Goal: Information Seeking & Learning: Learn about a topic

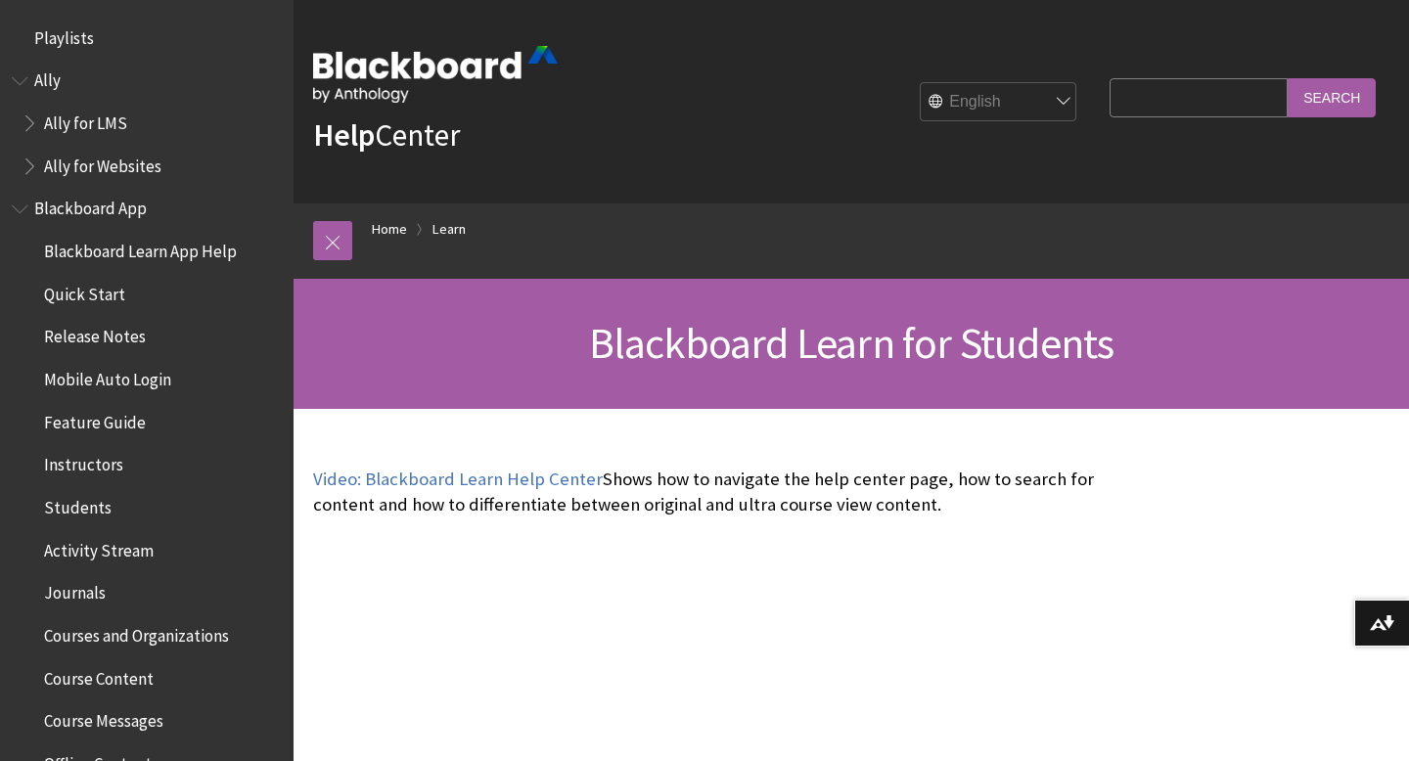
scroll to position [1884, 0]
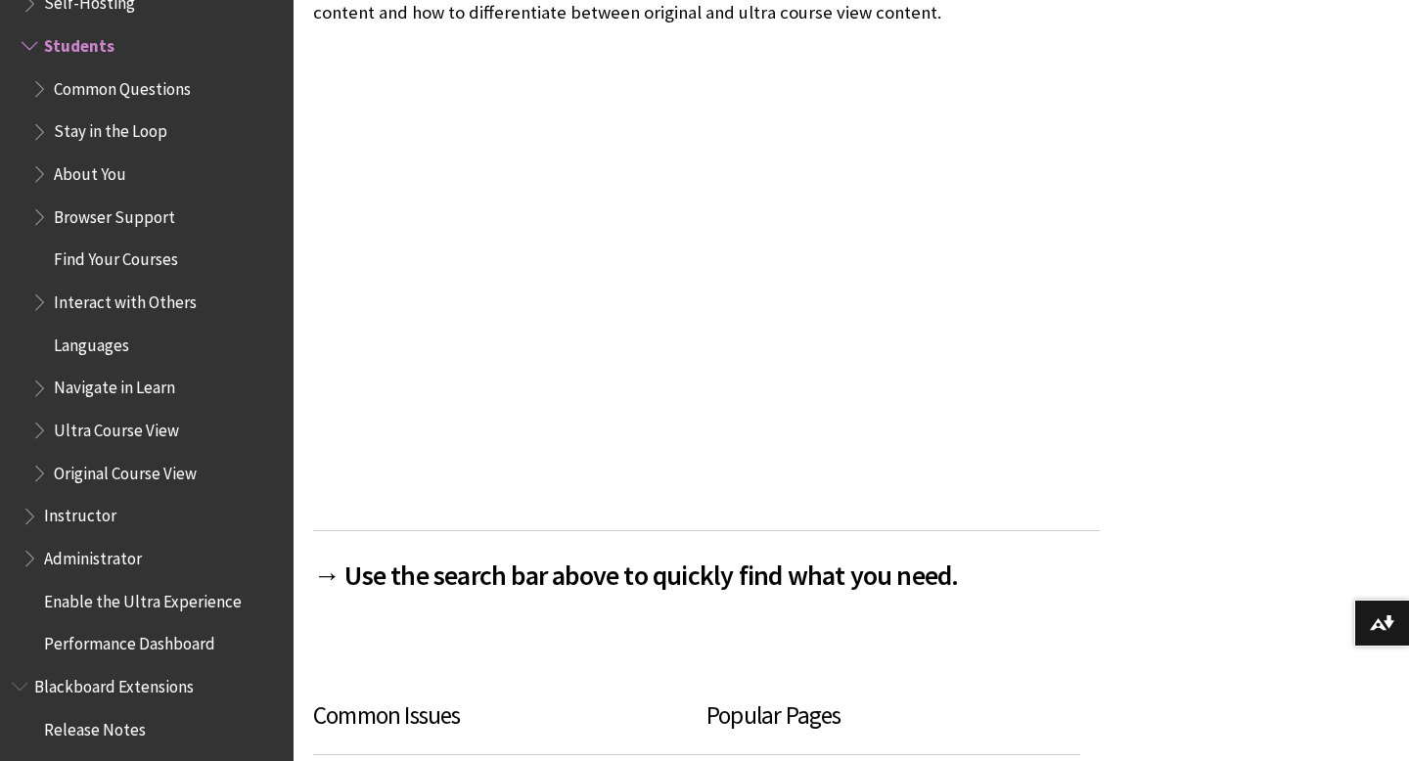
scroll to position [583, 0]
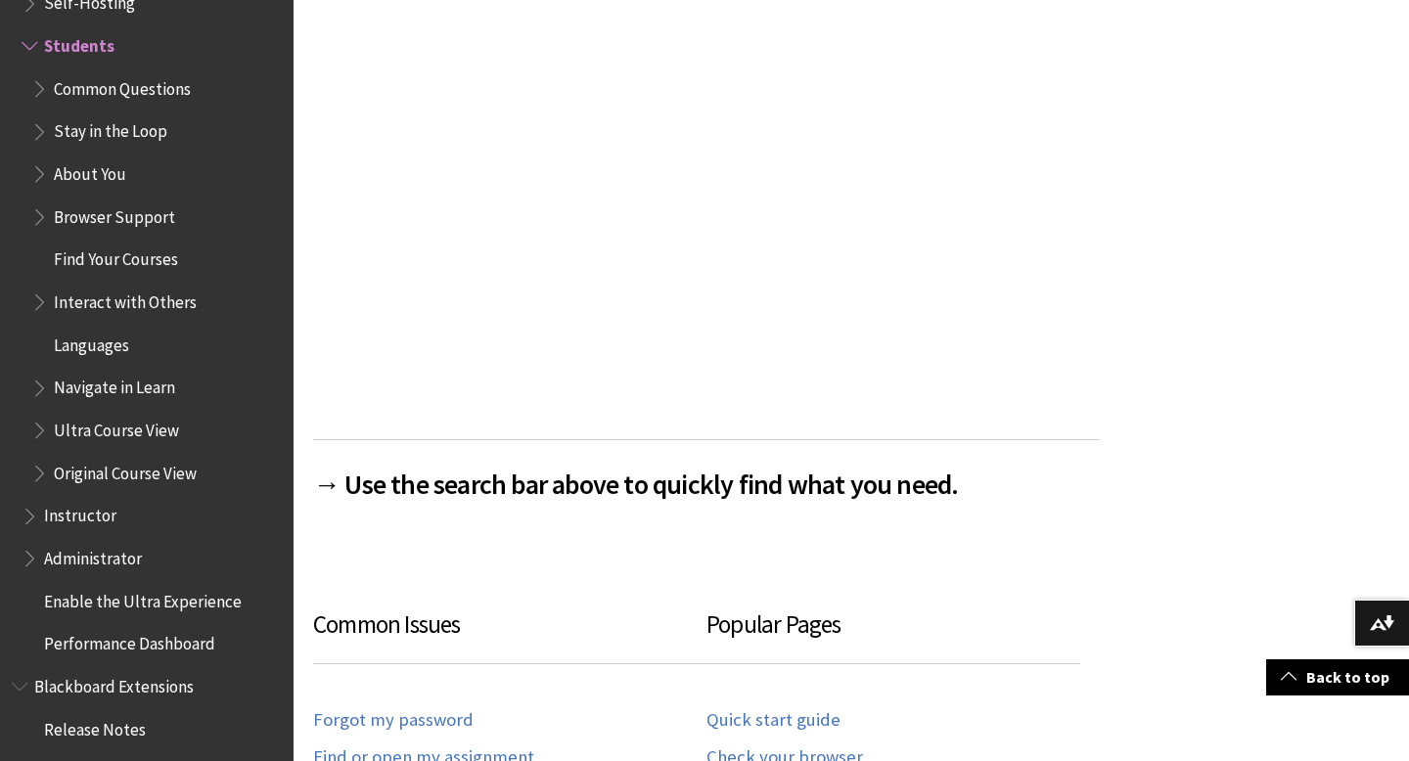
click at [157, 95] on span "Common Questions" at bounding box center [122, 85] width 137 height 26
click at [122, 138] on span "Stay in the Loop" at bounding box center [110, 128] width 113 height 26
click at [97, 171] on span "About You" at bounding box center [90, 171] width 72 height 26
click at [71, 216] on span "Browser Support" at bounding box center [114, 214] width 121 height 26
